Goal: Check status: Check status

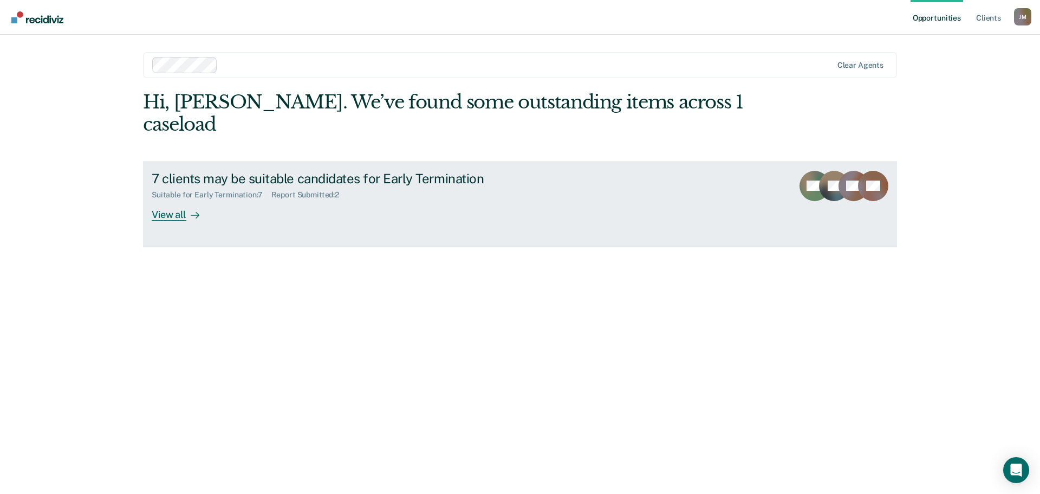
click at [314, 171] on div "7 clients may be suitable candidates for Early Termination" at bounding box center [342, 179] width 380 height 16
